Goal: Communication & Community: Answer question/provide support

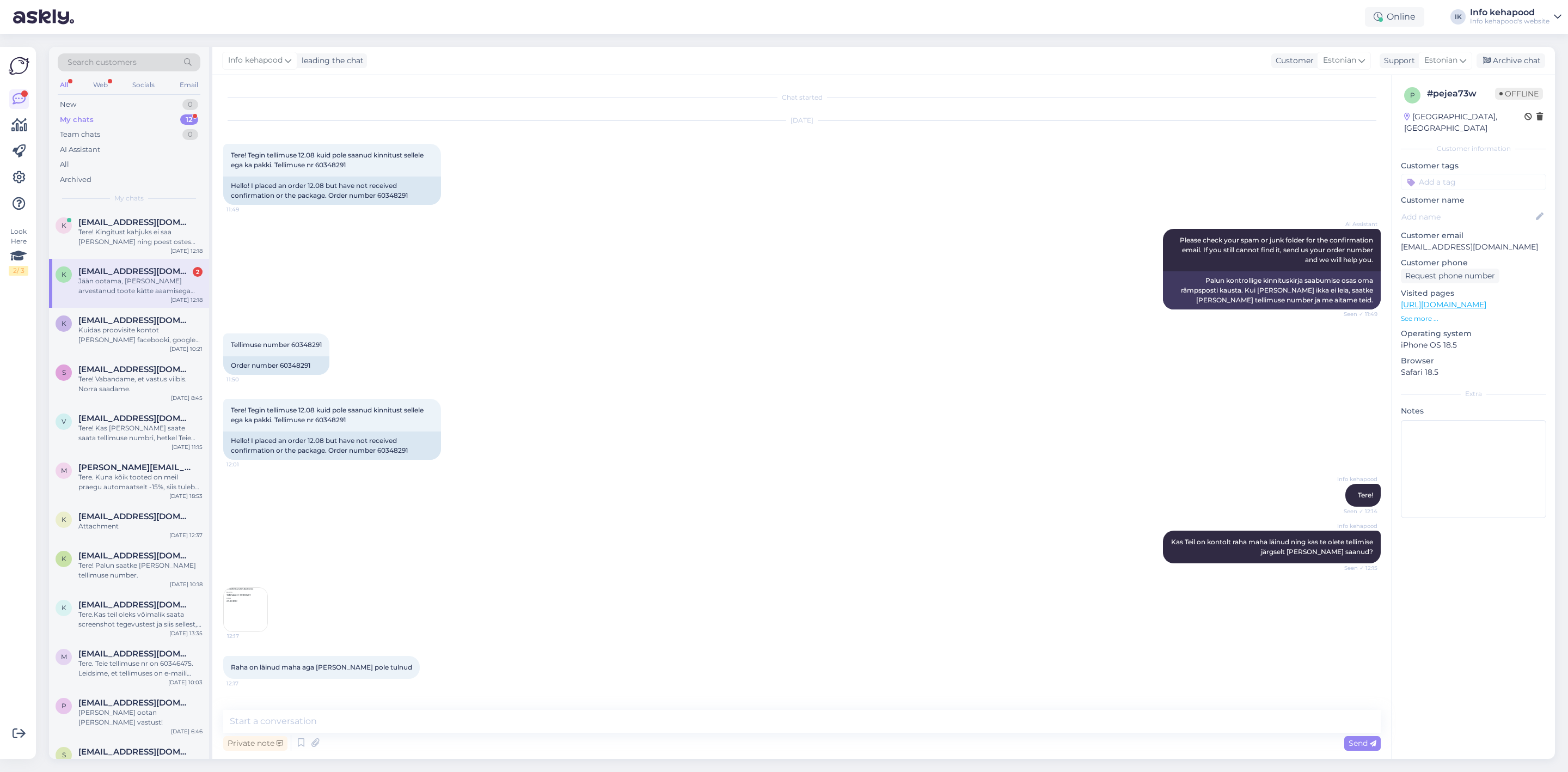
scroll to position [285, 0]
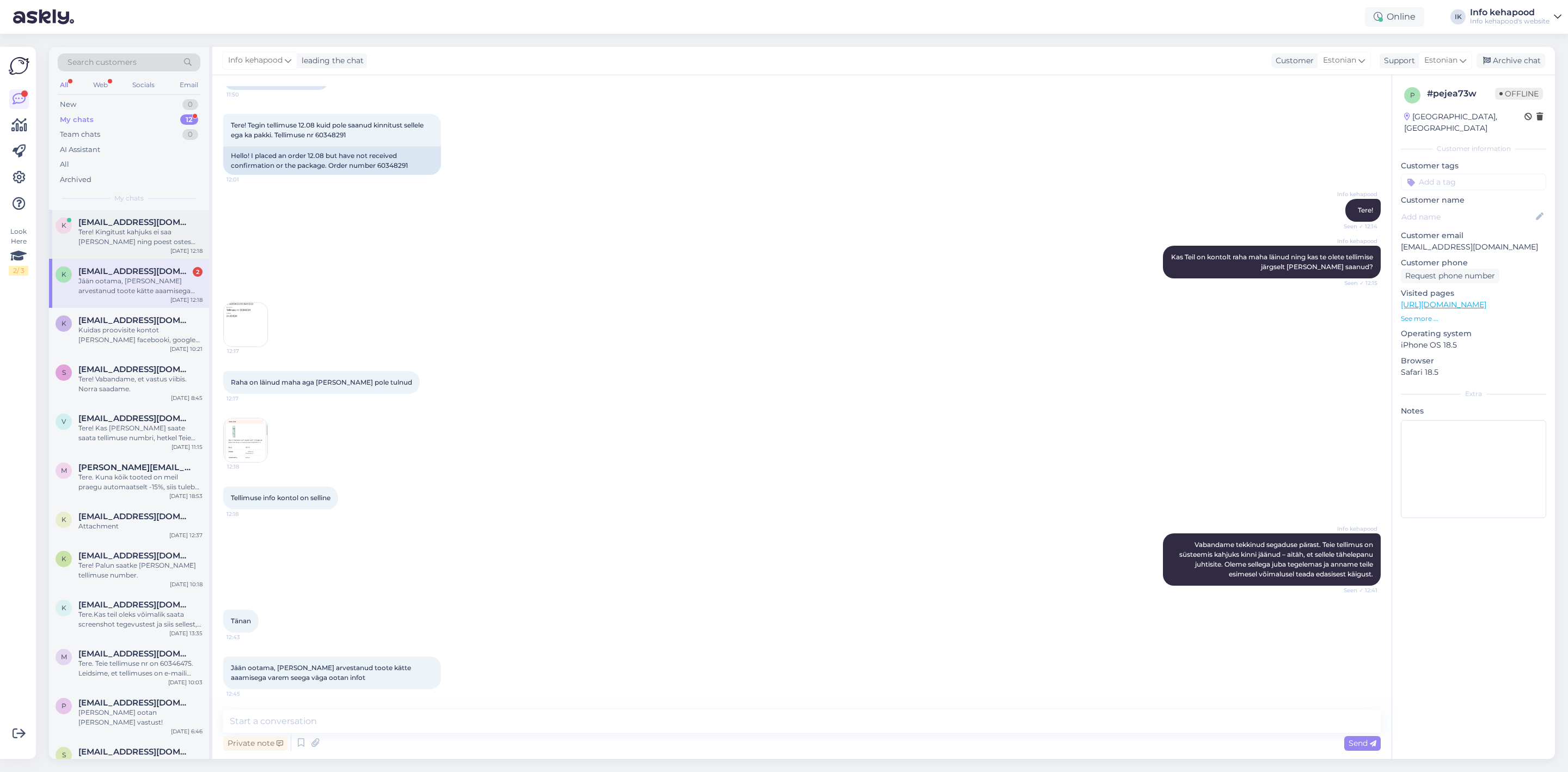
click at [118, 241] on div "Tere! Kingitust kahjuks ei saa [PERSON_NAME] ning poest ostes kehtivad soodustu…" at bounding box center [141, 237] width 124 height 20
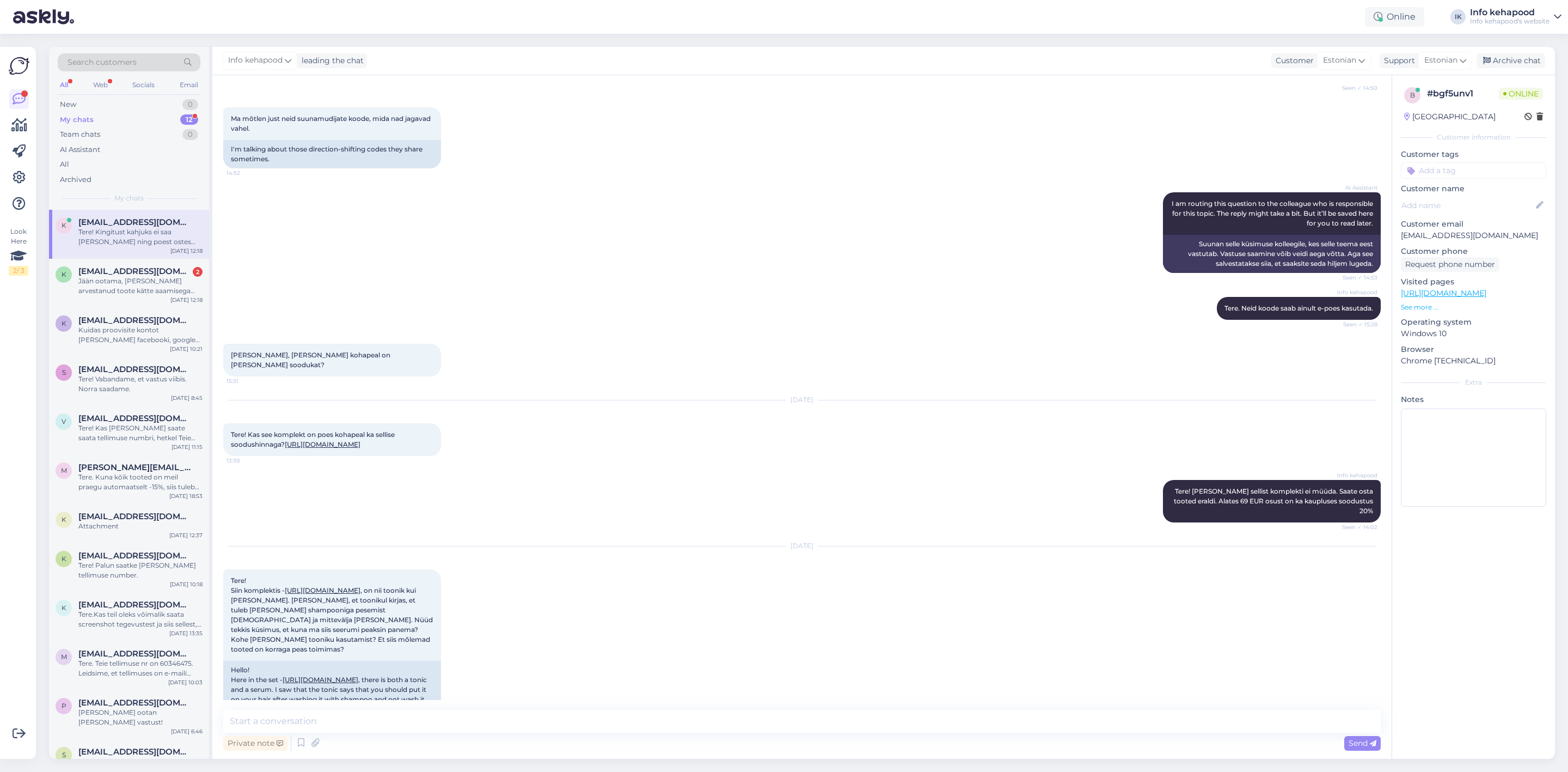
scroll to position [1550, 0]
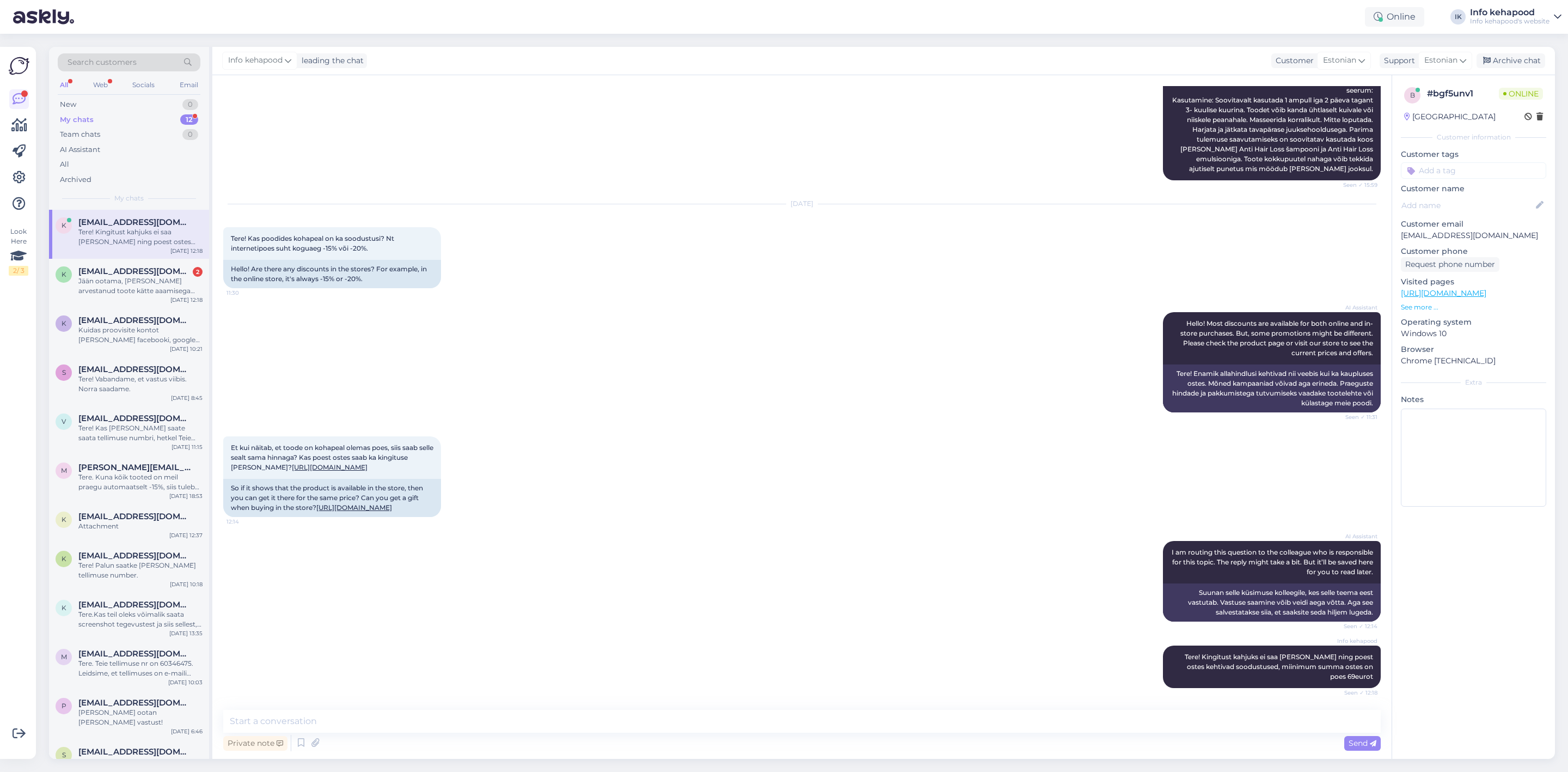
click at [96, 93] on div "All Web Socials Email" at bounding box center [129, 86] width 142 height 17
click at [101, 87] on div "Web" at bounding box center [101, 85] width 19 height 14
click at [115, 238] on div "Jään ootama, [PERSON_NAME] arvestanud toote kätte aaamisega varem seega väga oo…" at bounding box center [141, 237] width 124 height 20
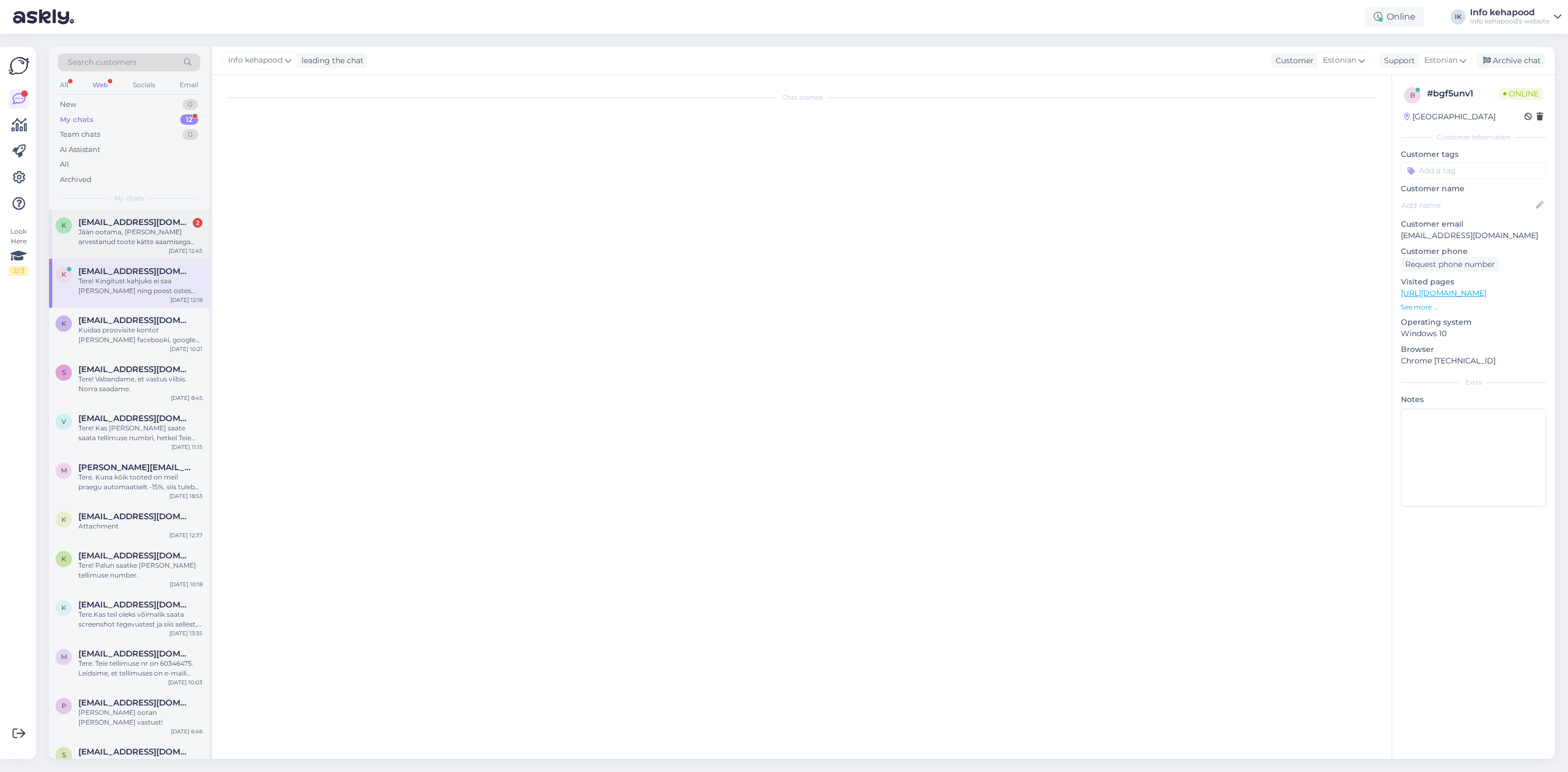
scroll to position [285, 0]
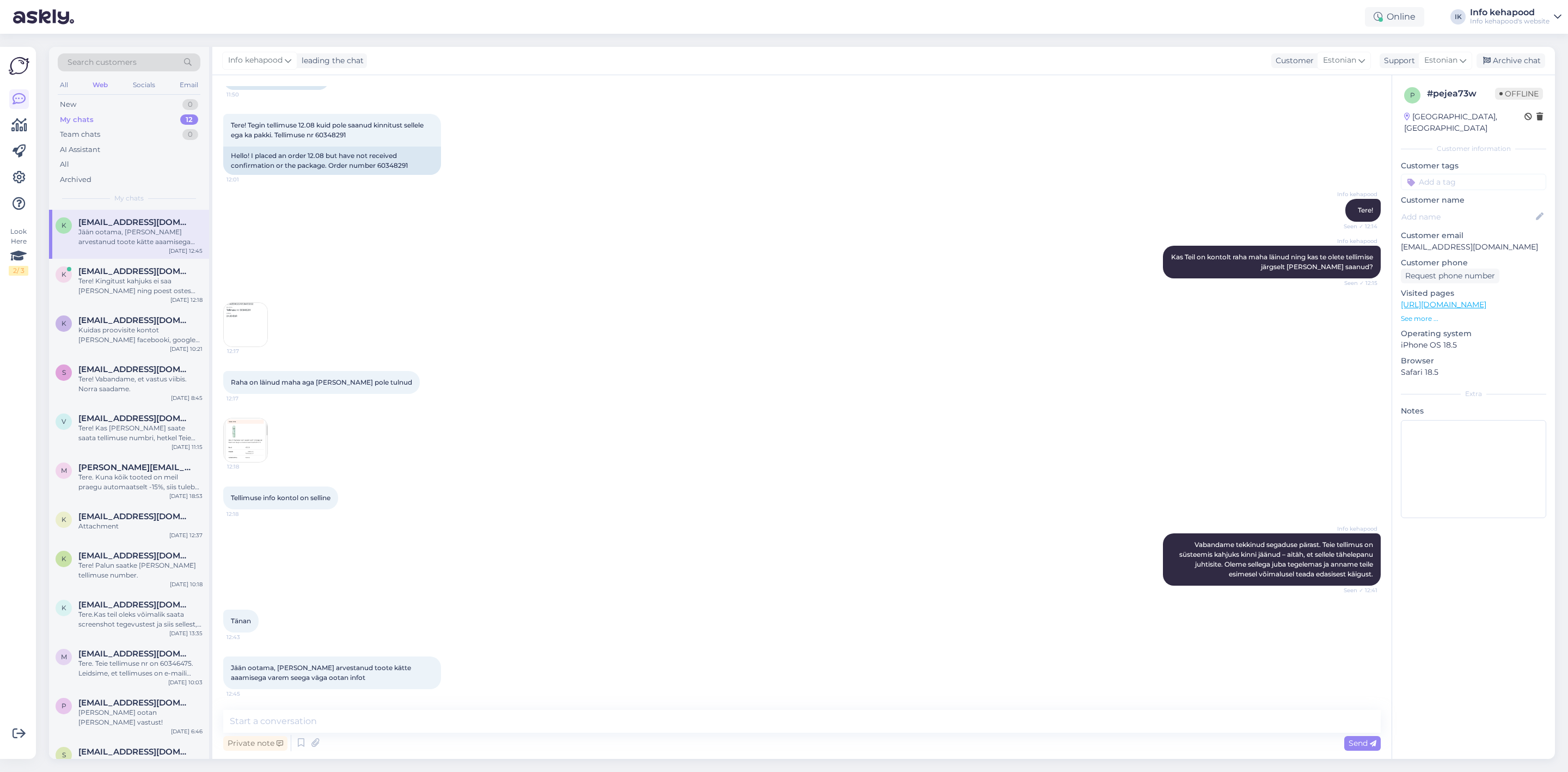
click at [262, 450] on img at bounding box center [246, 440] width 44 height 44
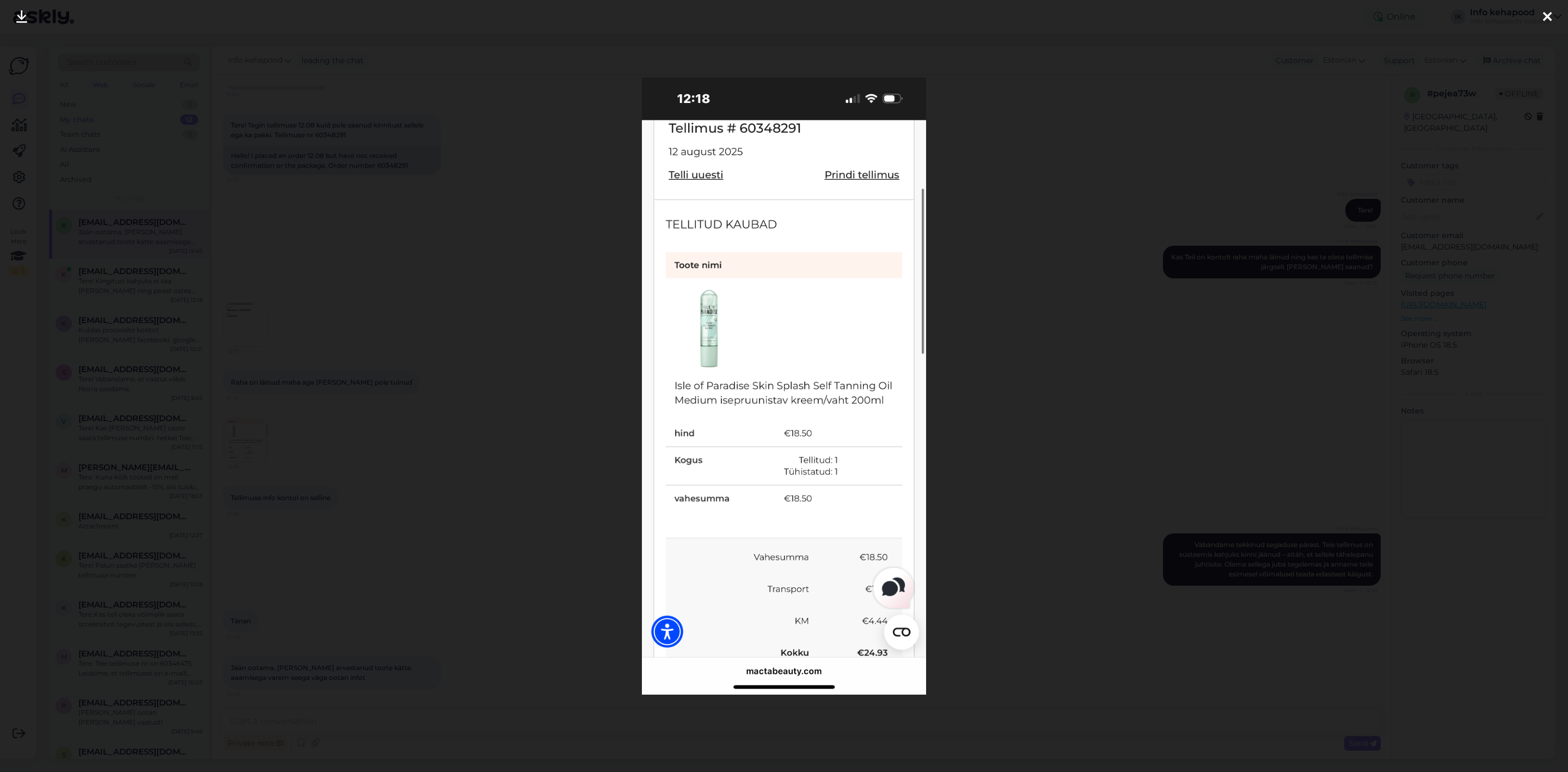
click at [781, 131] on img at bounding box center [785, 386] width 285 height 617
click at [781, 131] on img at bounding box center [785, 386] width 285 height 617
click at [1034, 309] on div at bounding box center [784, 386] width 1568 height 772
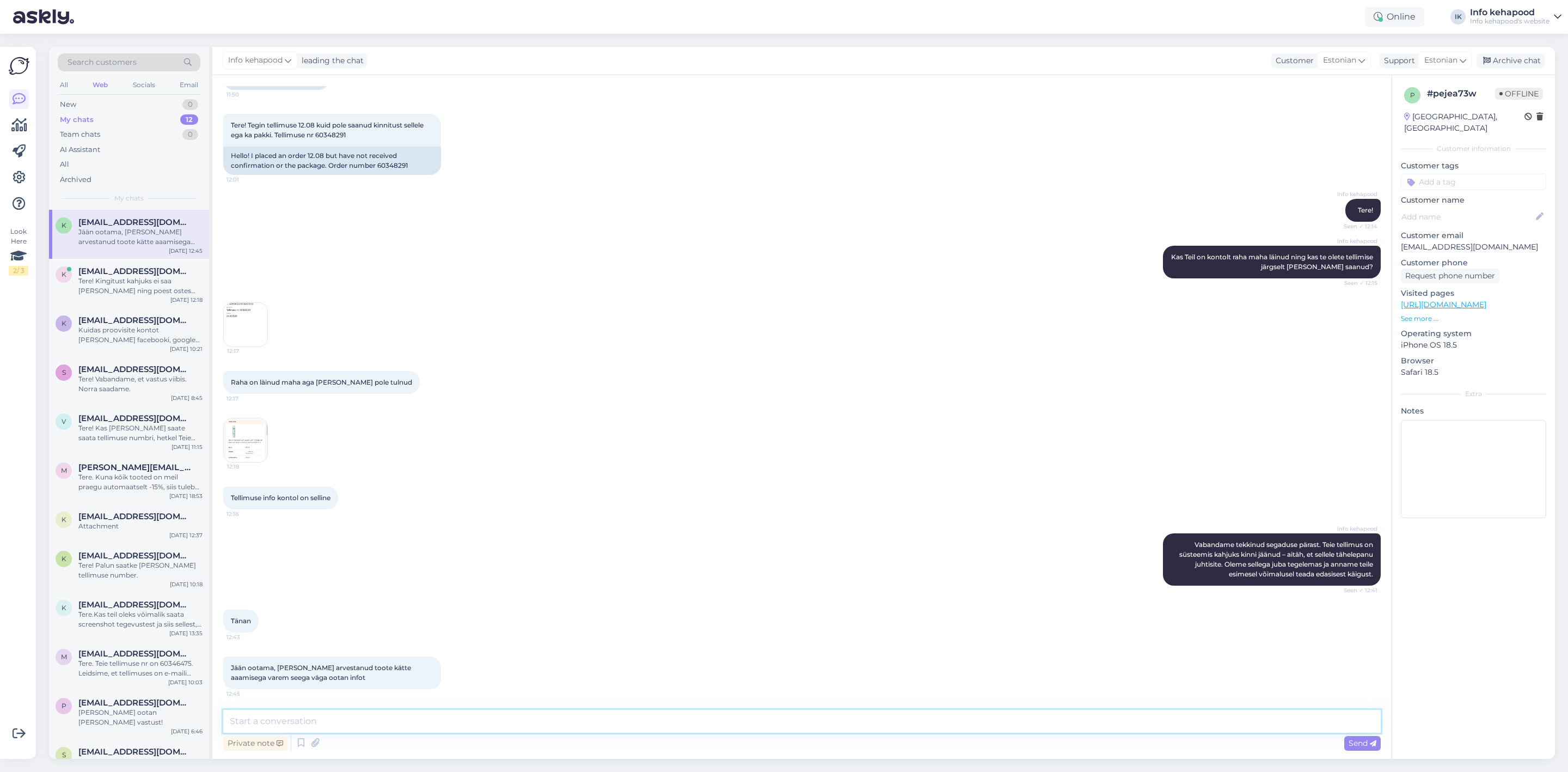
click at [930, 732] on textarea at bounding box center [802, 721] width 1157 height 23
type textarea "Teie tellimus läheb komplekteerimisse."
